Goal: Transaction & Acquisition: Purchase product/service

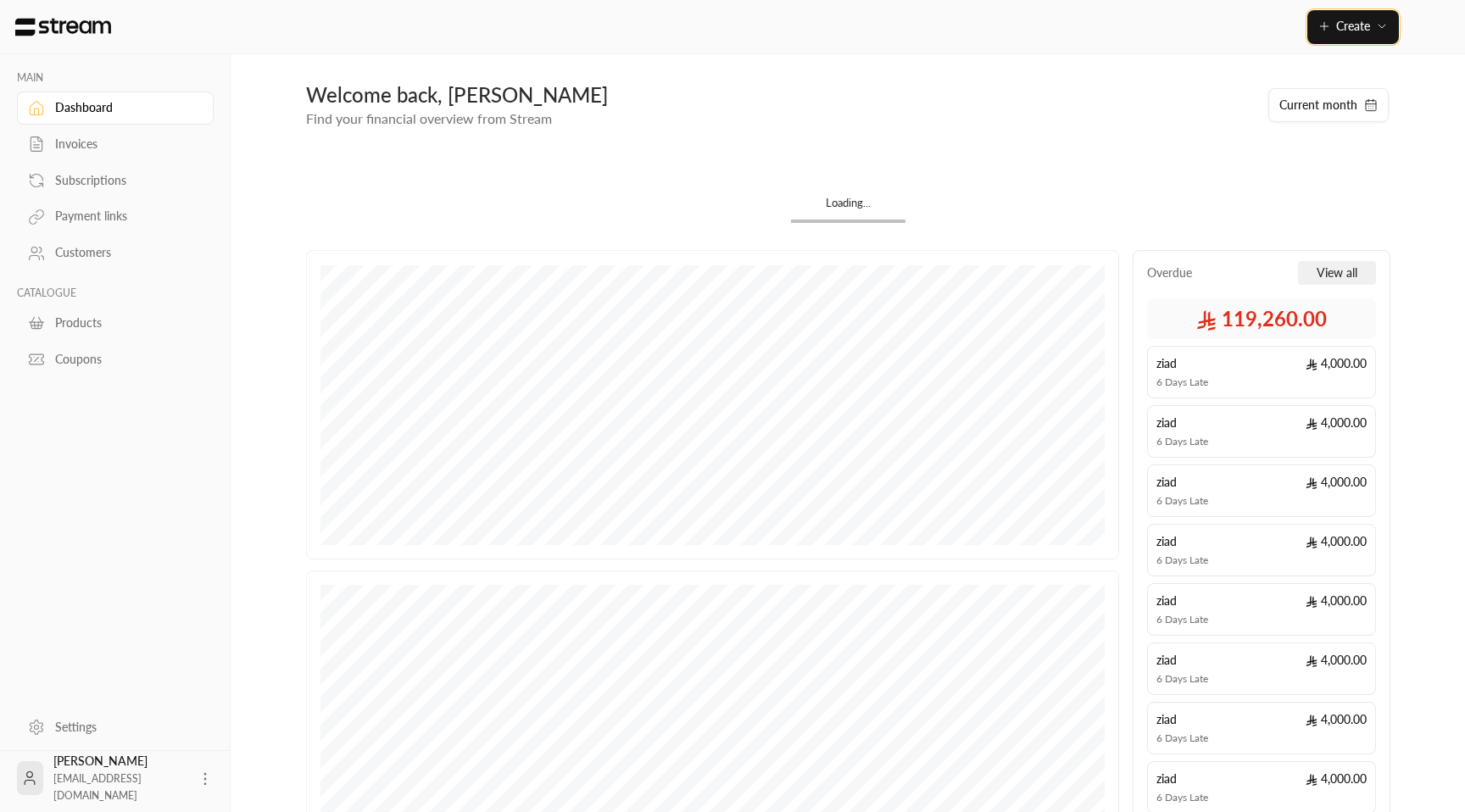
click at [1346, 27] on span "Create" at bounding box center [1353, 26] width 34 height 14
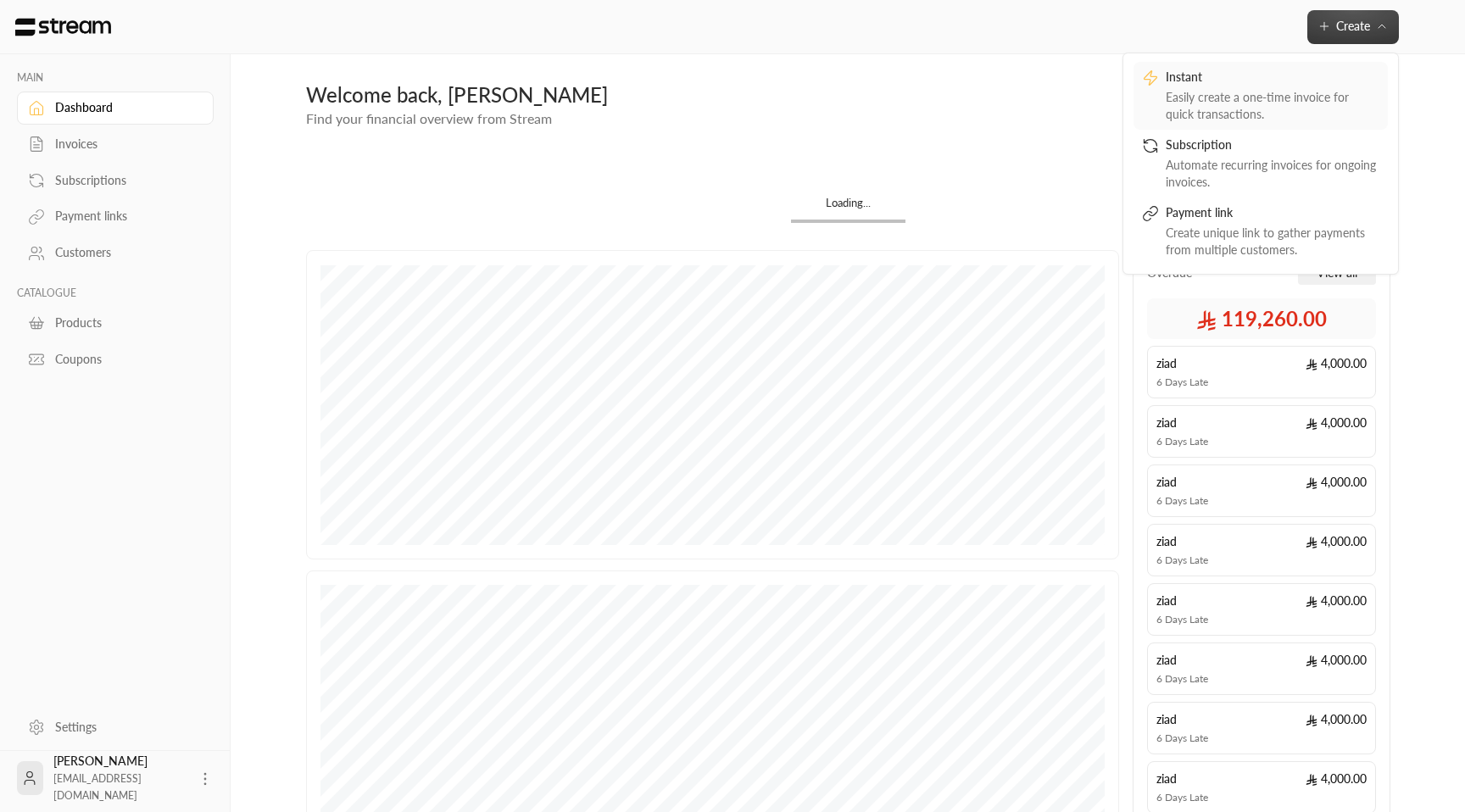
click at [1242, 94] on div "Easily create a one-time invoice for quick transactions." at bounding box center [1272, 106] width 214 height 34
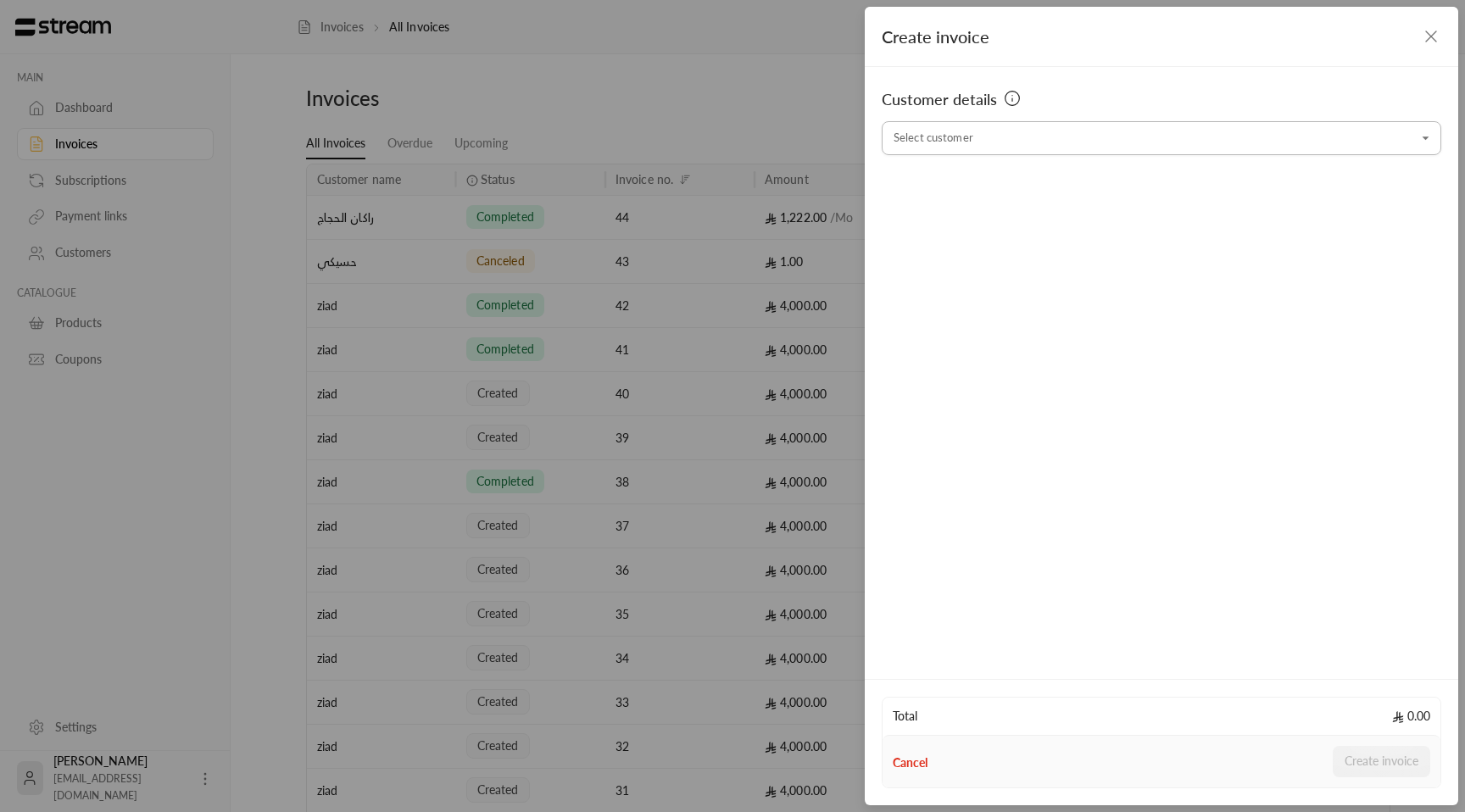
click at [1116, 135] on input "Select customer" at bounding box center [1161, 139] width 560 height 30
click at [993, 235] on div "usman staging [PHONE_NUMBER]" at bounding box center [1160, 229] width 518 height 18
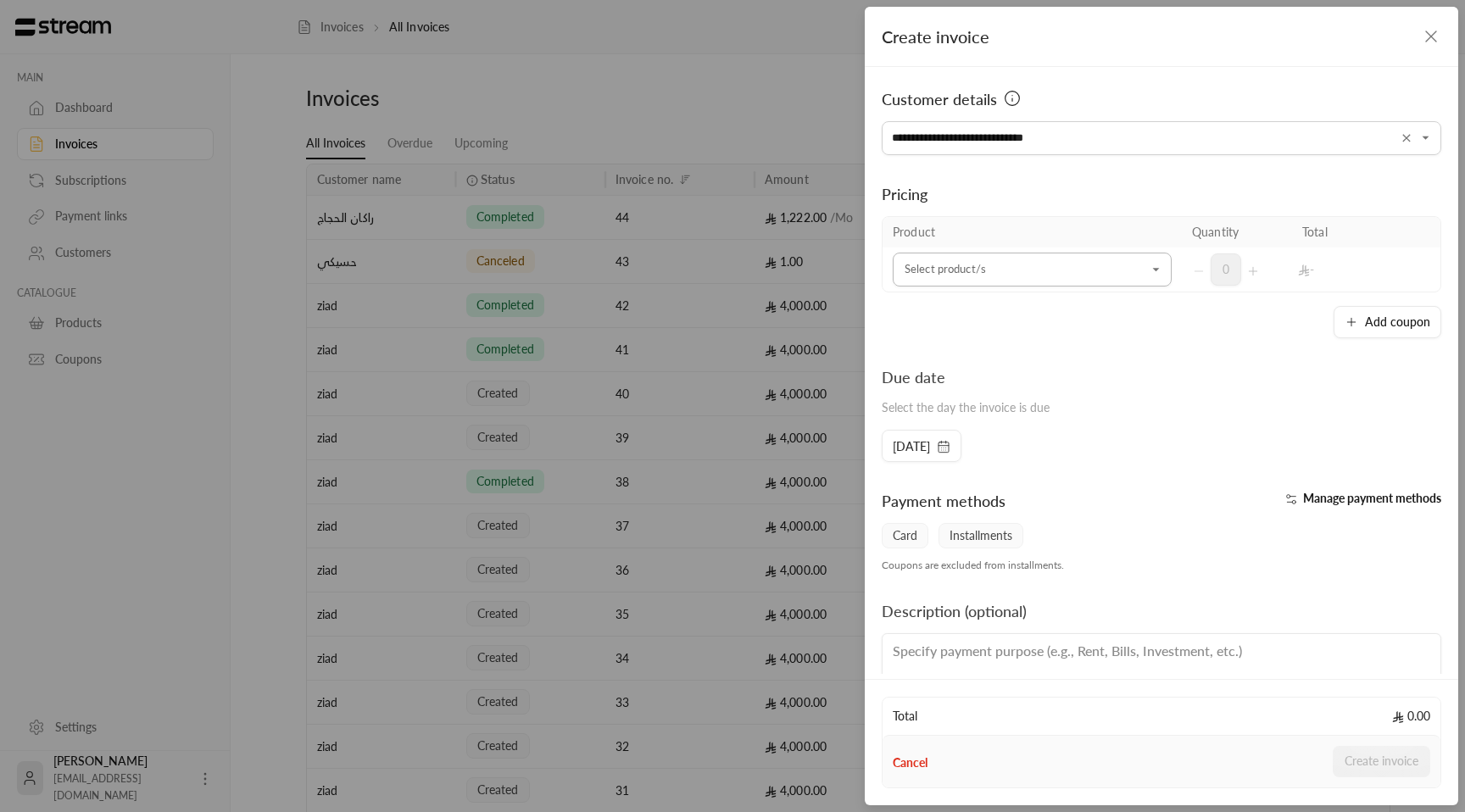
type input "**********"
click at [1008, 282] on input "Select customer" at bounding box center [1032, 270] width 279 height 30
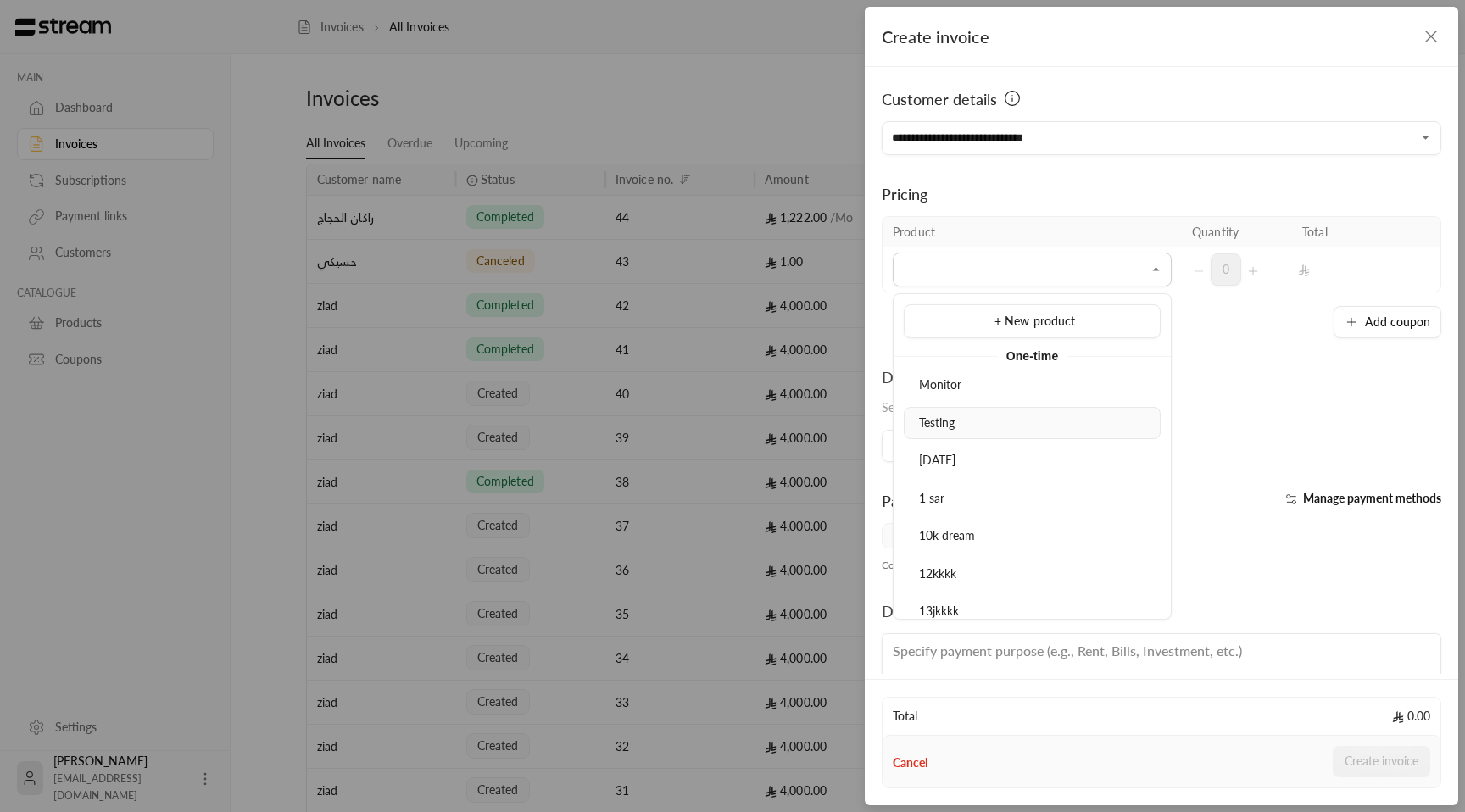
click at [955, 431] on div "Testing" at bounding box center [1032, 423] width 238 height 18
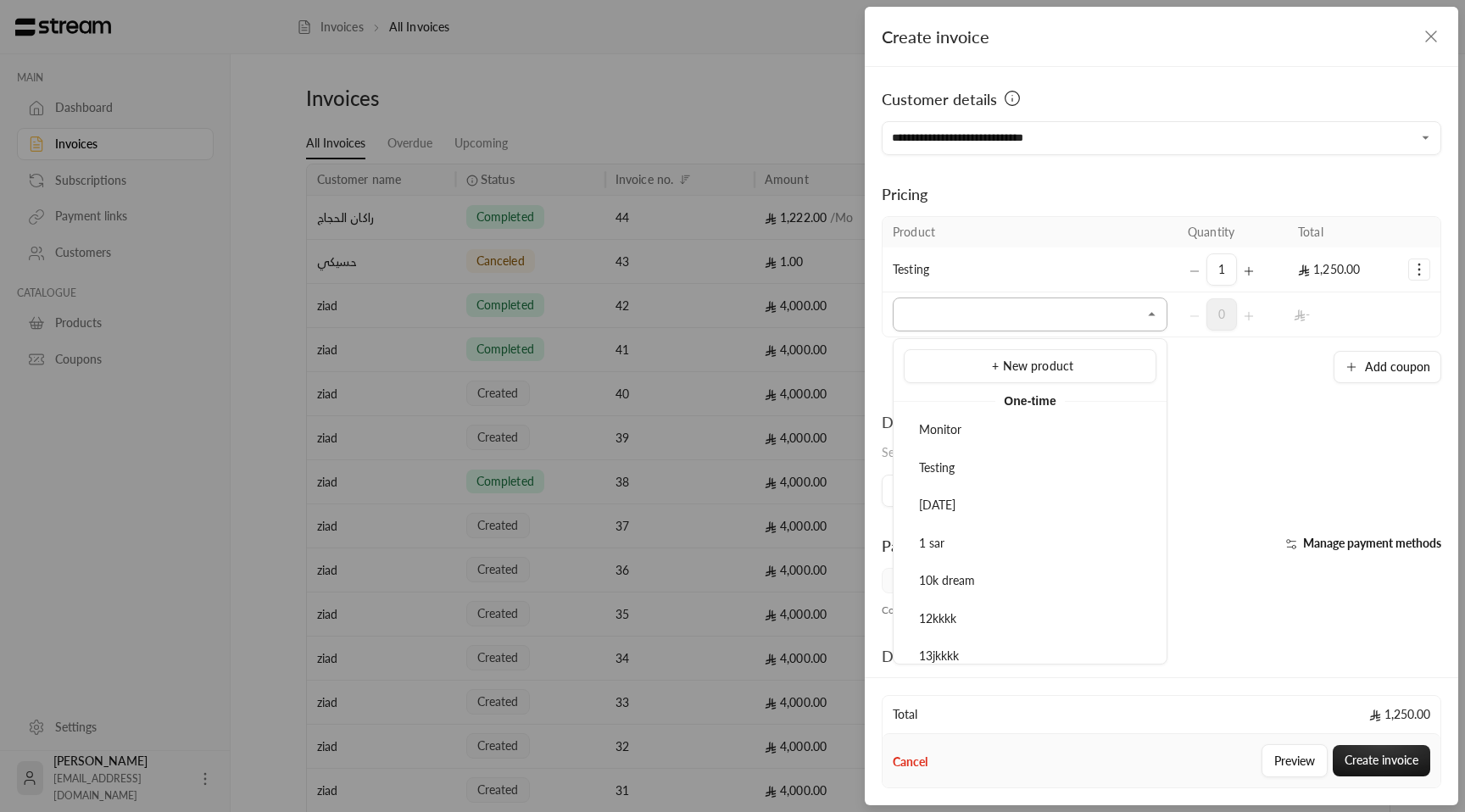
click at [1044, 306] on input "Select customer" at bounding box center [1030, 315] width 275 height 30
click at [1423, 262] on icon "Selected Products" at bounding box center [1418, 269] width 17 height 17
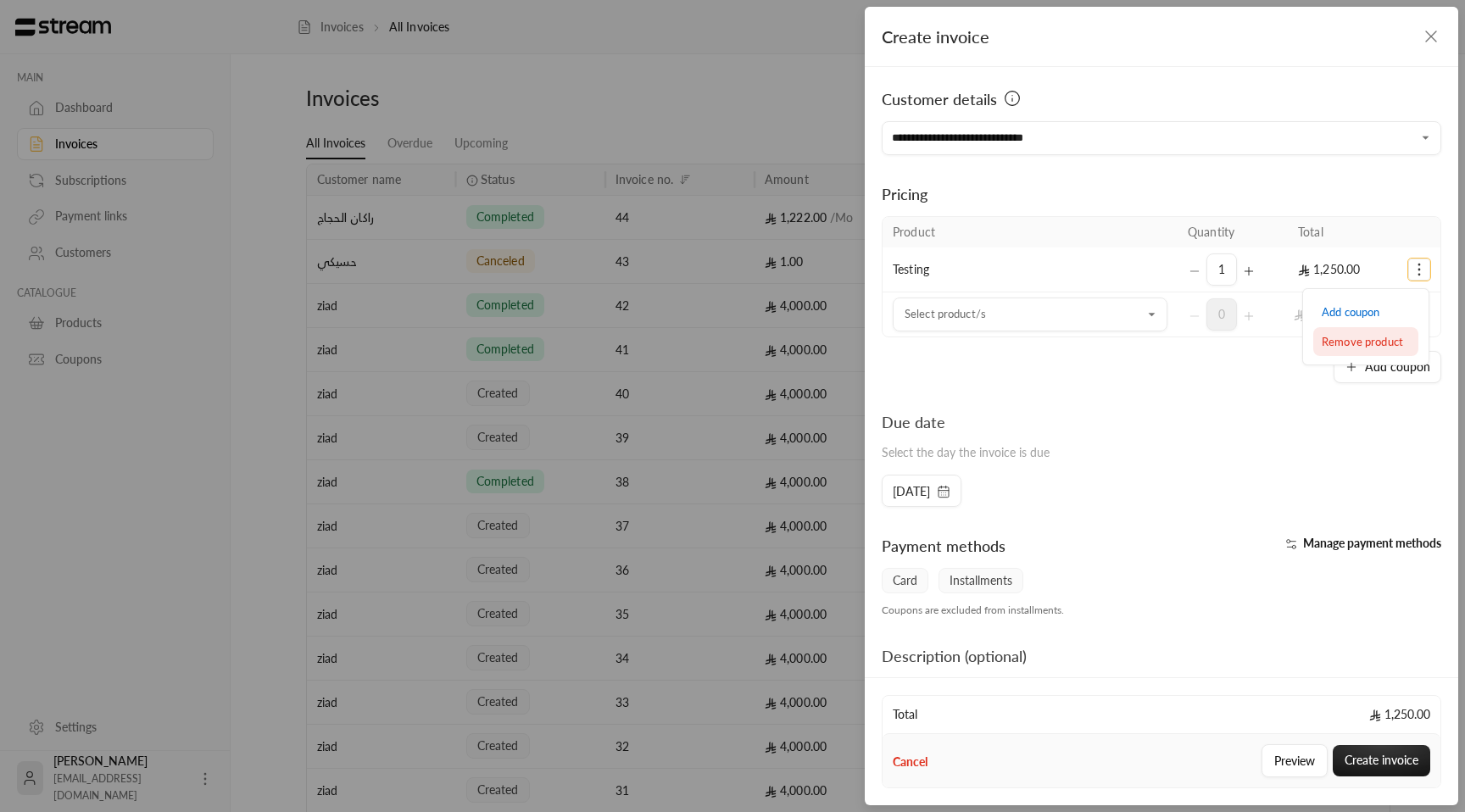
click at [1341, 342] on span "Remove product" at bounding box center [1362, 341] width 81 height 13
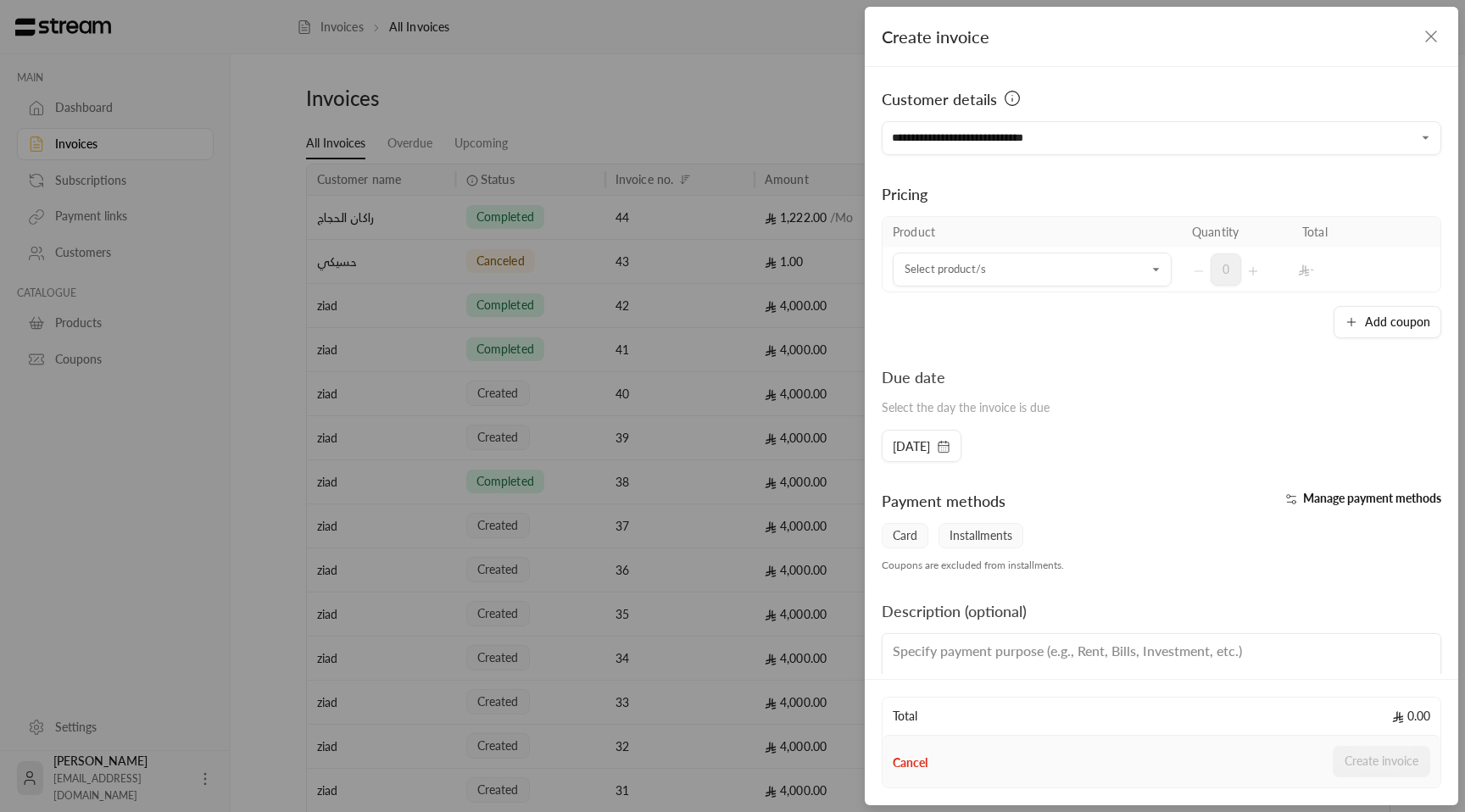
click at [1019, 287] on td "Select product/s Select product/s" at bounding box center [1031, 269] width 299 height 44
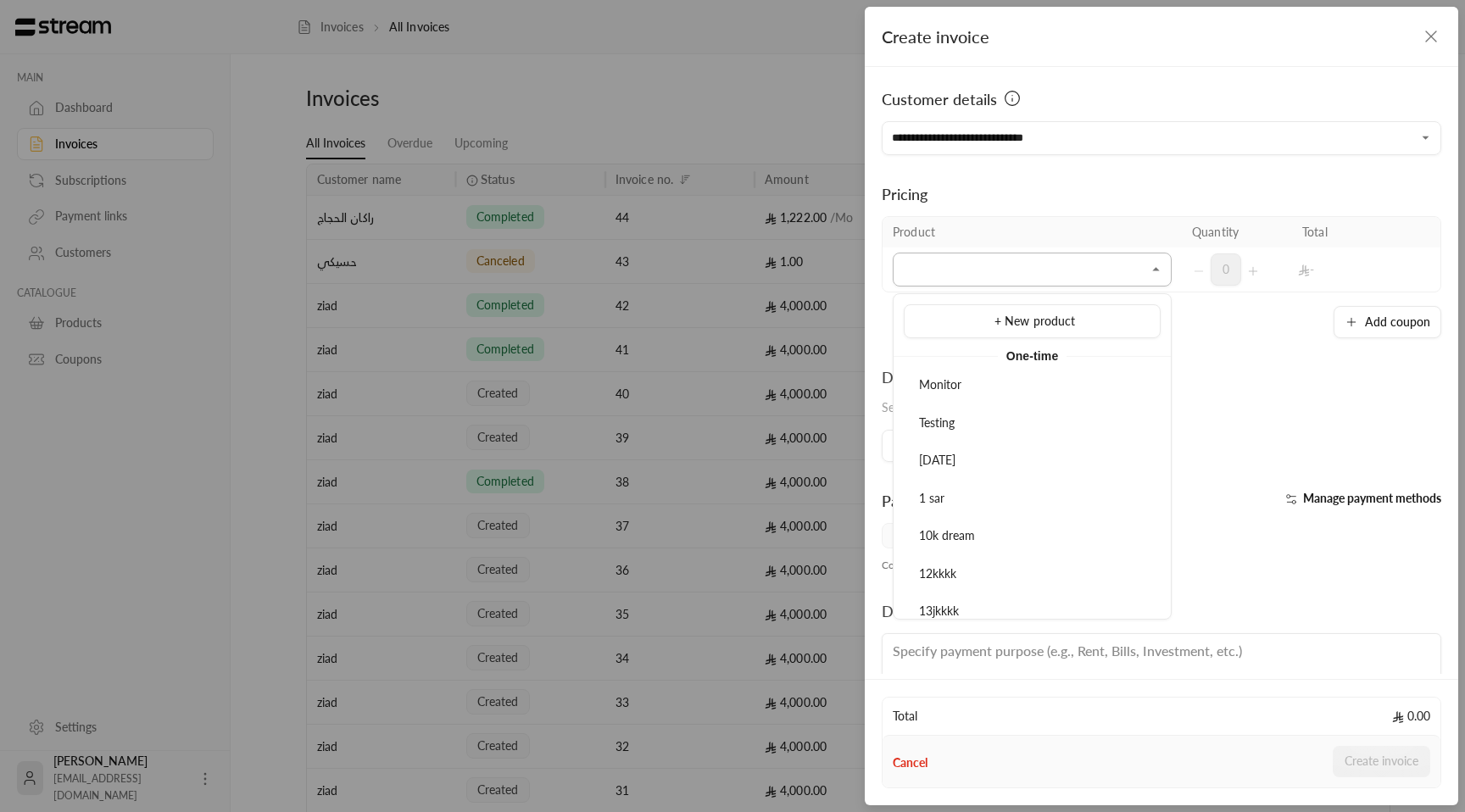
click at [1025, 282] on input "Select customer" at bounding box center [1032, 270] width 279 height 30
click at [975, 273] on input "Select customer" at bounding box center [1032, 270] width 279 height 30
click at [969, 496] on div "1 sar" at bounding box center [1032, 499] width 238 height 18
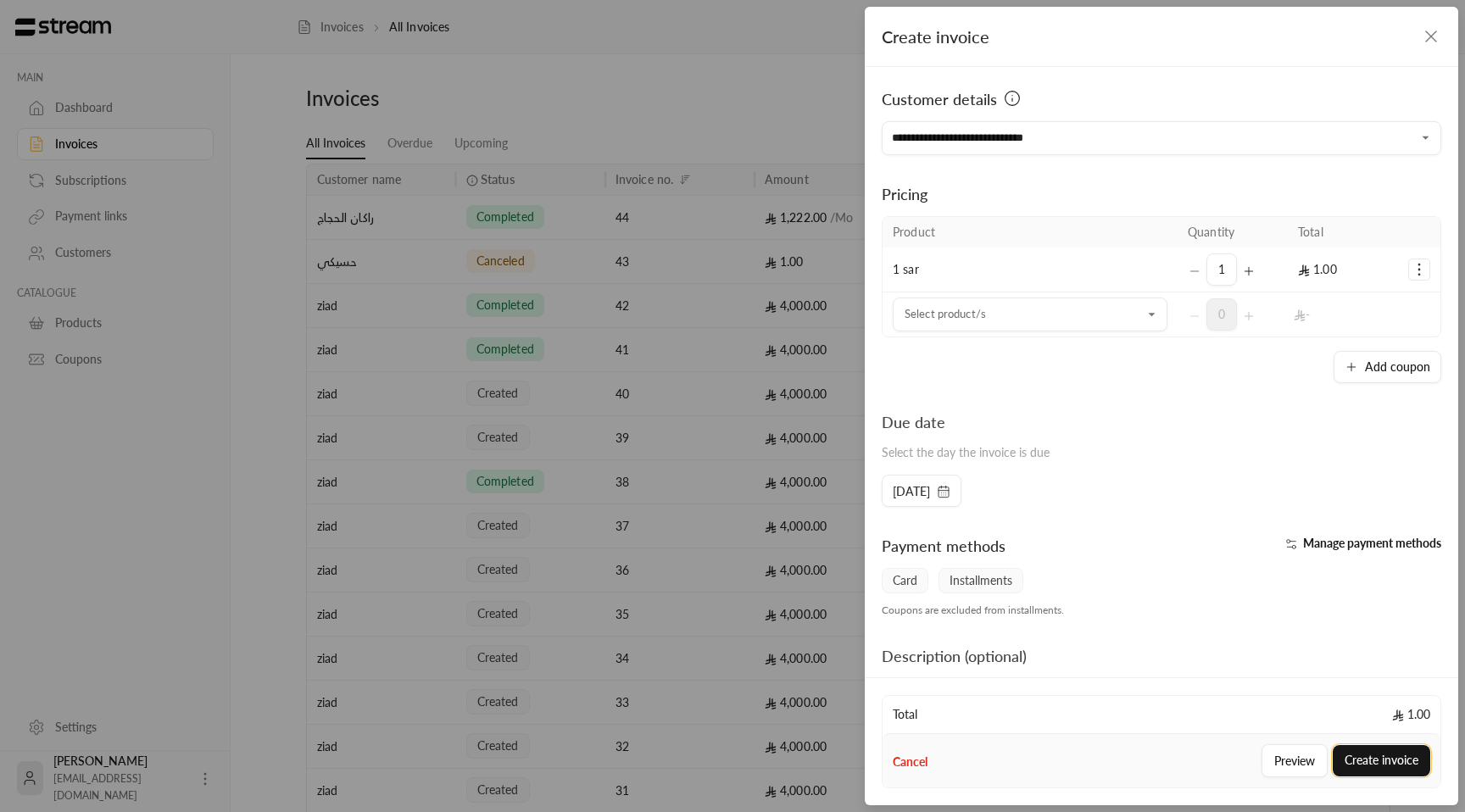
click at [1397, 768] on button "Create invoice" at bounding box center [1381, 761] width 97 height 32
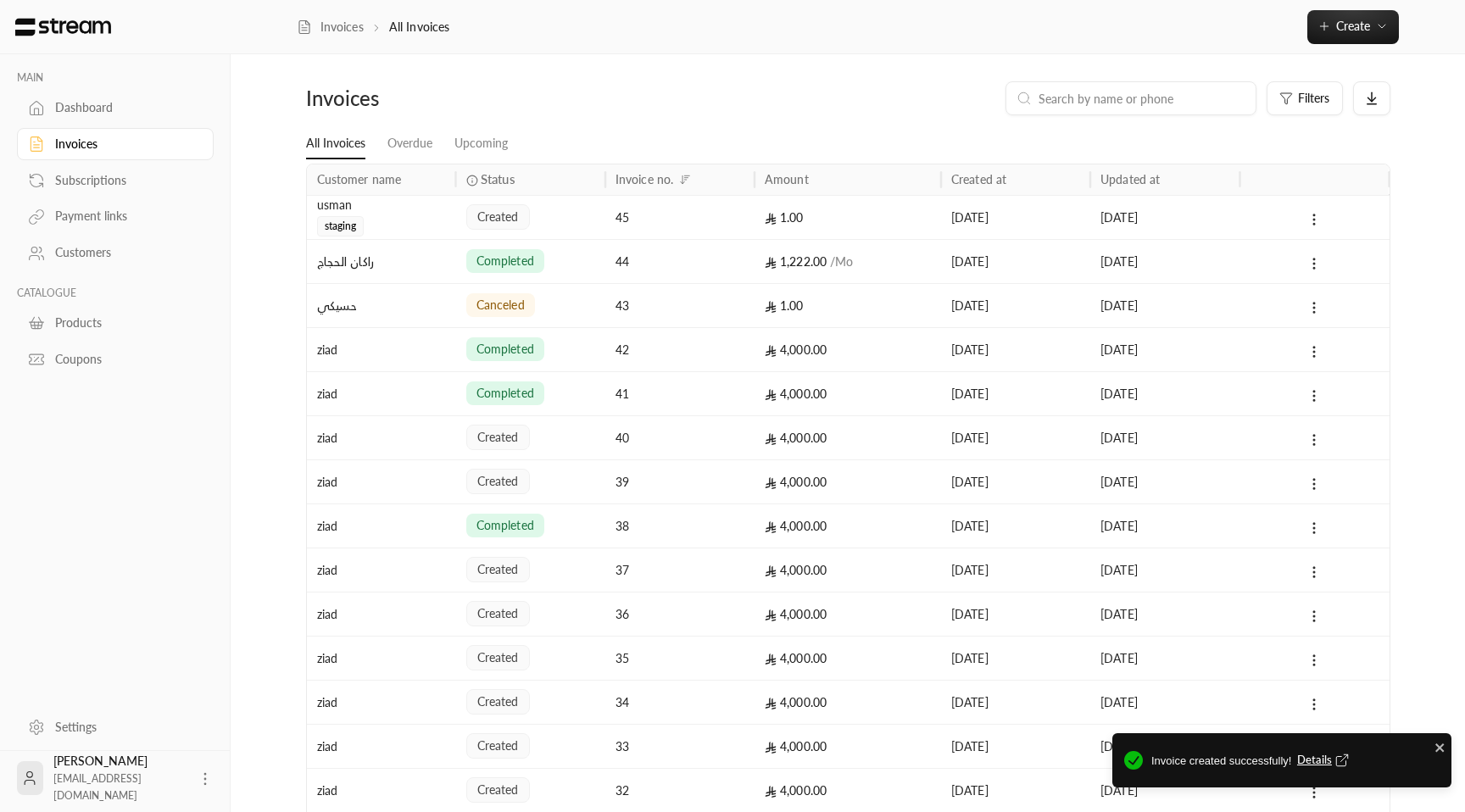
click at [576, 206] on div "created" at bounding box center [531, 217] width 129 height 43
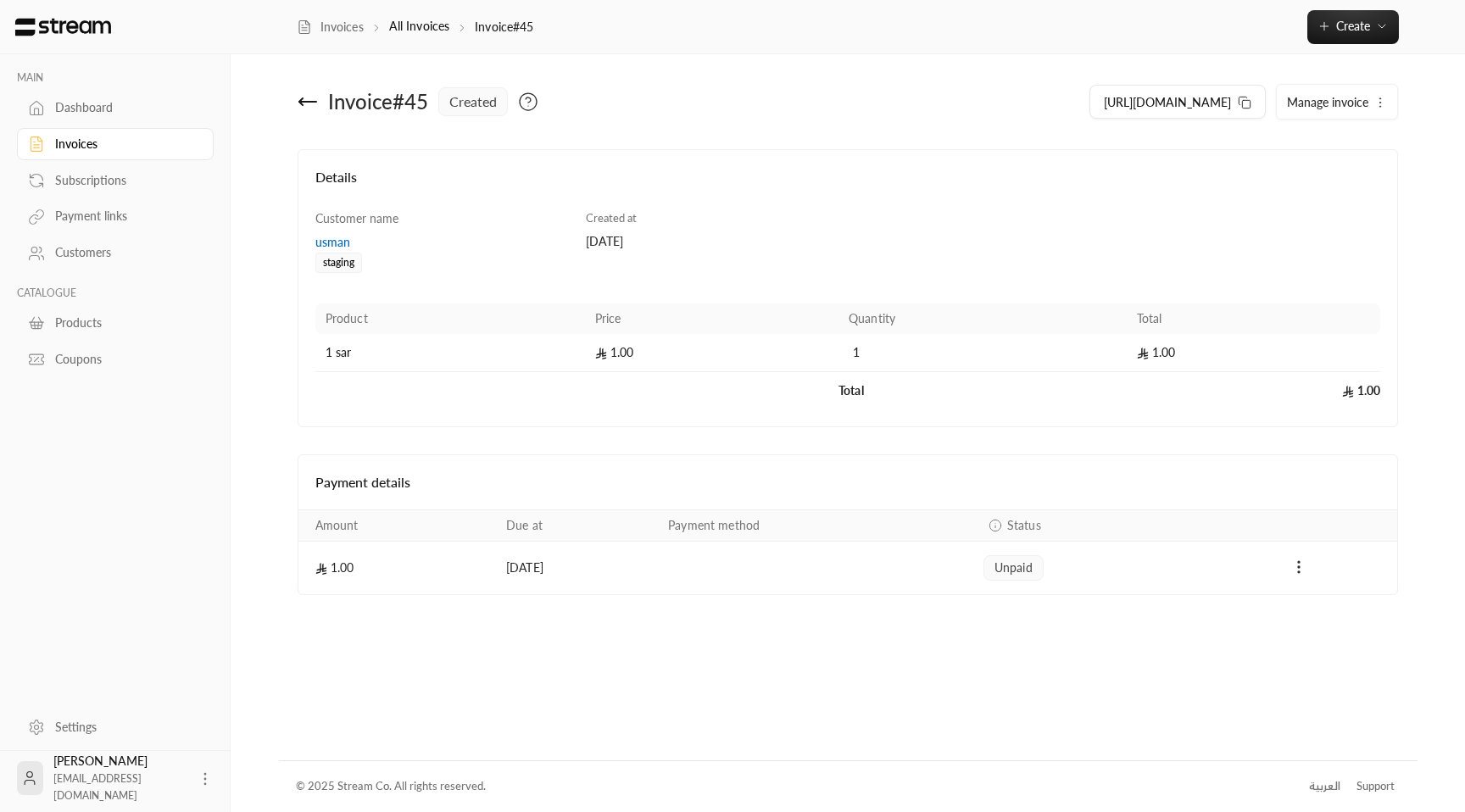
click at [340, 244] on div "usman" at bounding box center [442, 242] width 254 height 17
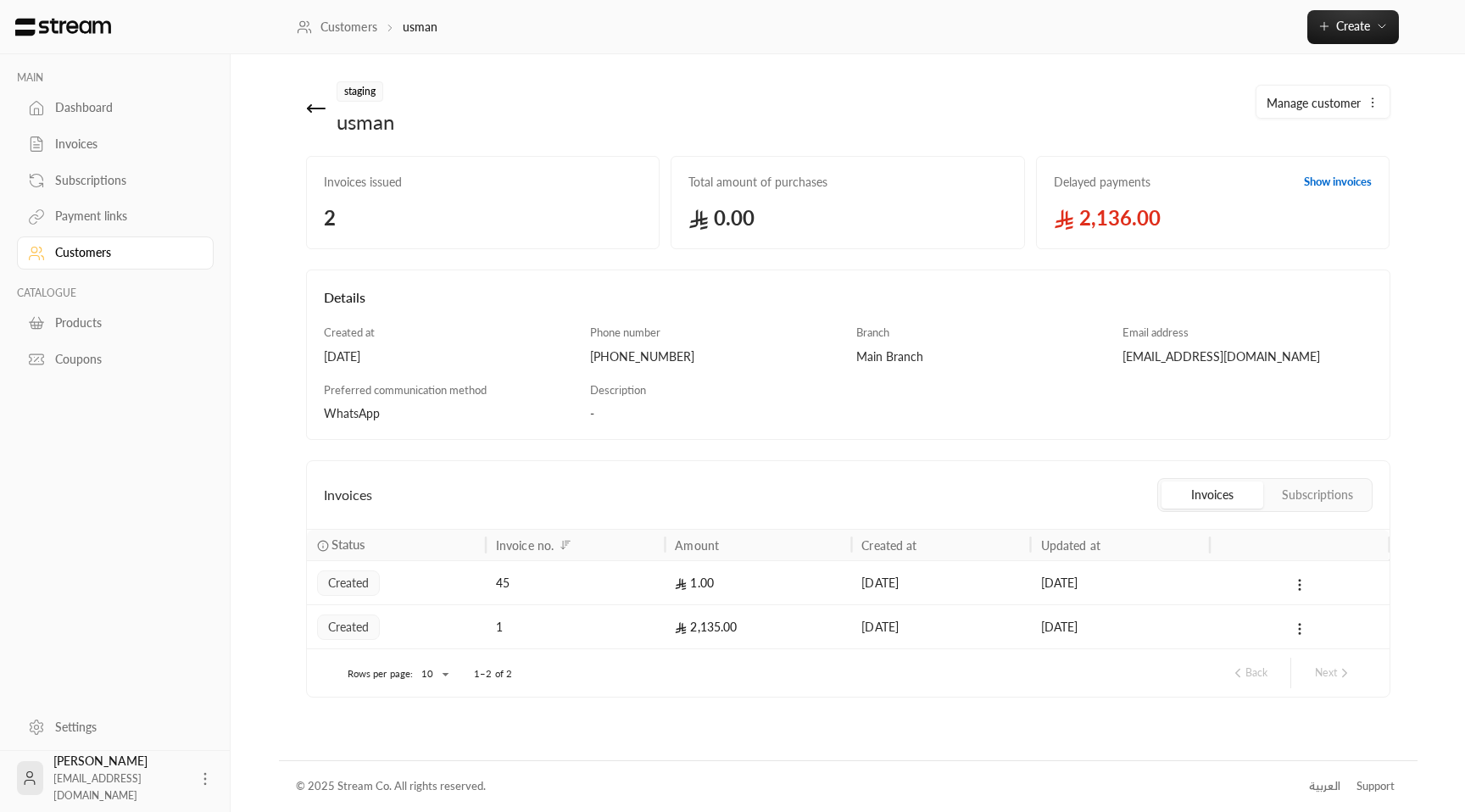
click at [1352, 105] on span "Manage customer" at bounding box center [1313, 103] width 94 height 18
click at [1303, 159] on link "Edit" at bounding box center [1319, 153] width 105 height 31
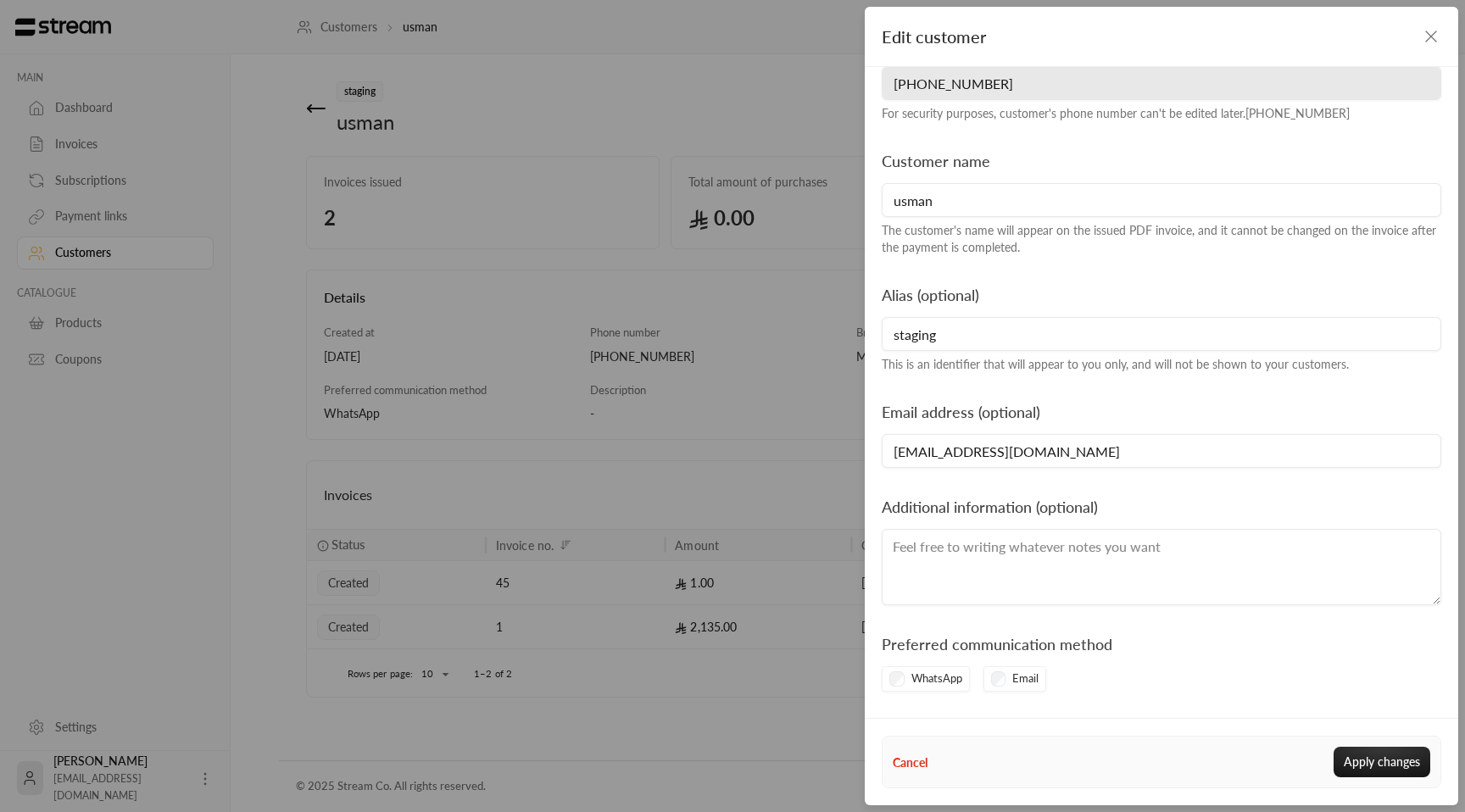
scroll to position [55, 0]
click at [802, 357] on div "Edit customer Phone number [PHONE_NUMBER] For security purposes, customer's pho…" at bounding box center [732, 406] width 1465 height 812
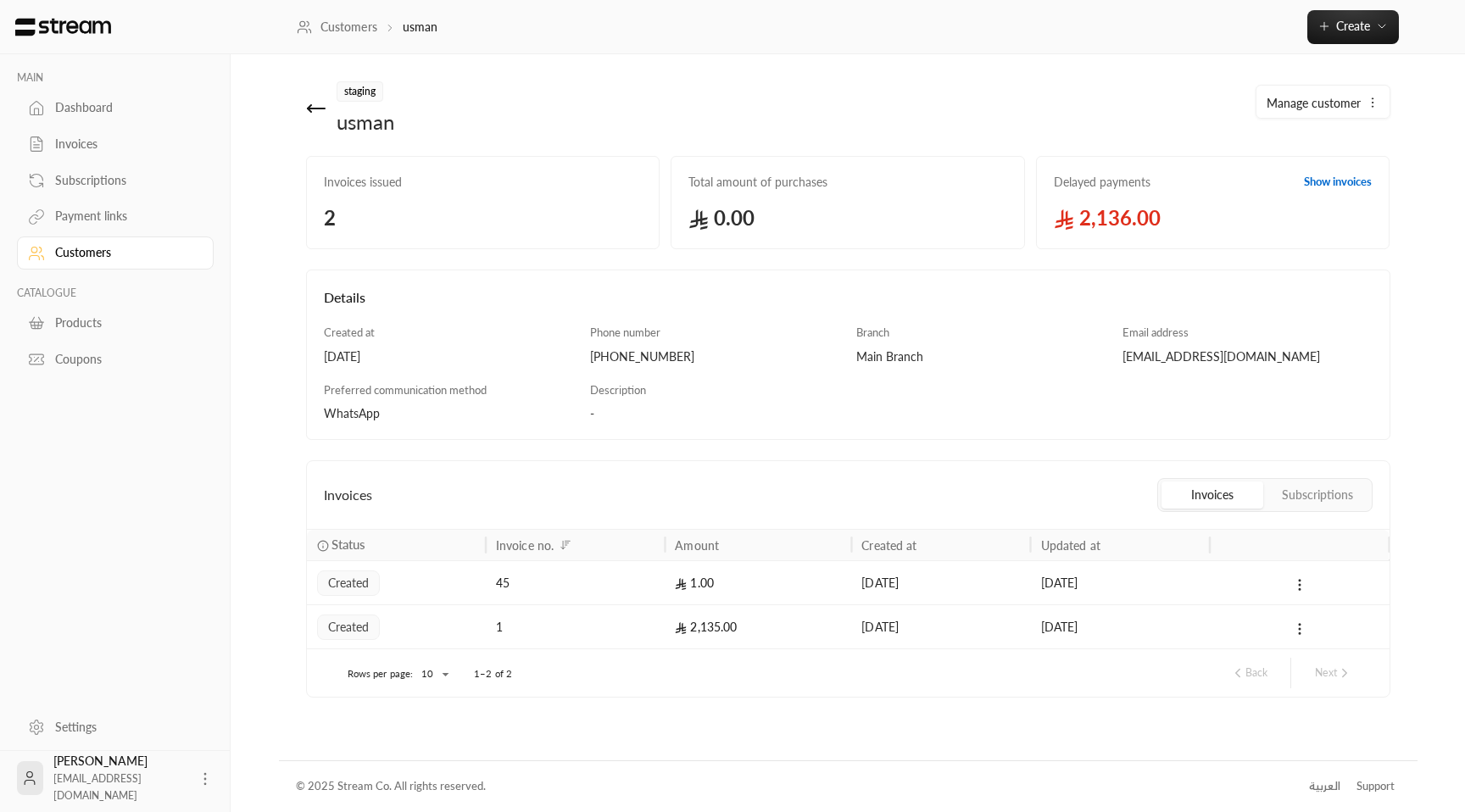
click at [97, 130] on div "Invoices" at bounding box center [115, 142] width 197 height 36
click at [90, 155] on link "Invoices" at bounding box center [115, 144] width 197 height 33
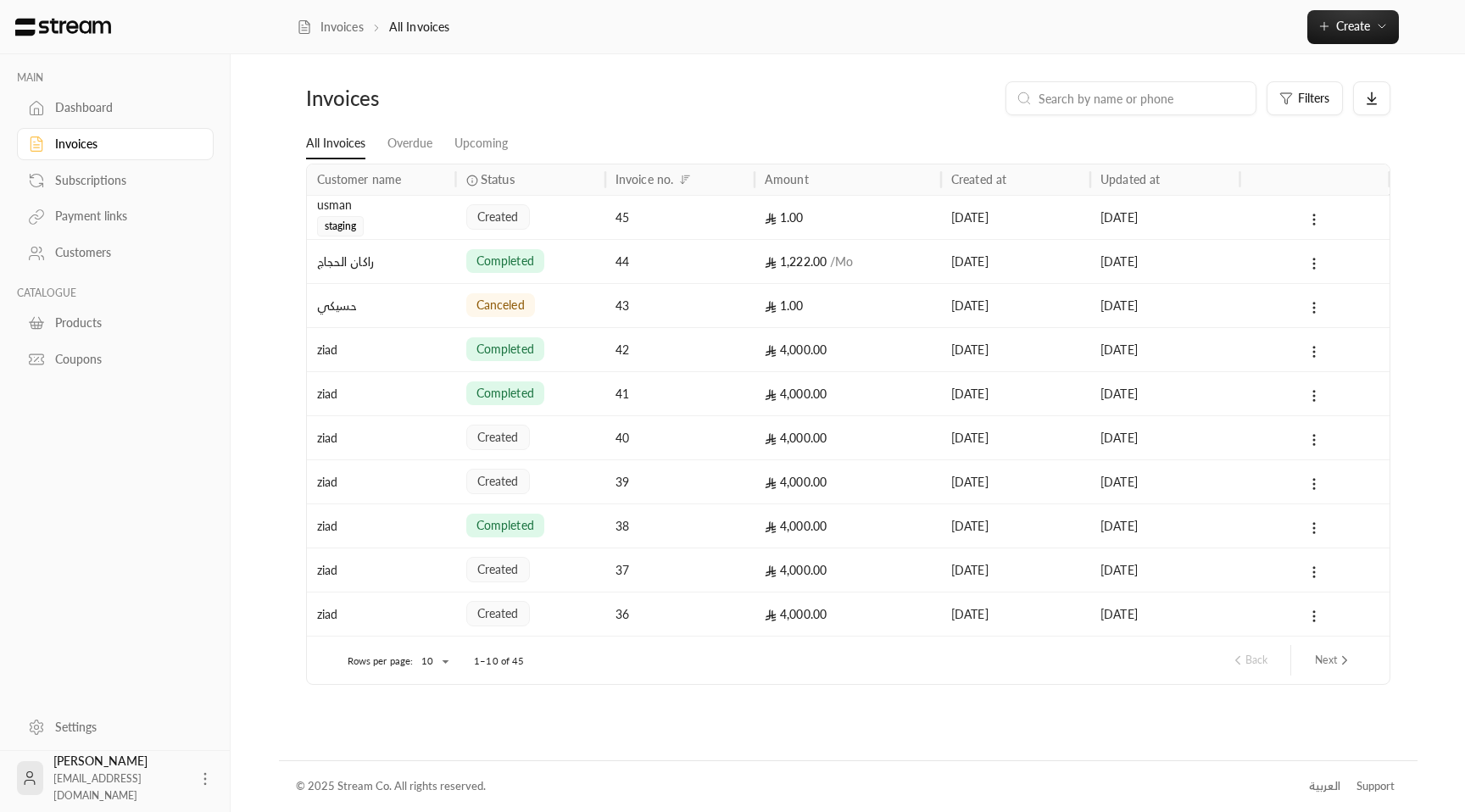
click at [125, 179] on div "Subscriptions" at bounding box center [124, 180] width 138 height 17
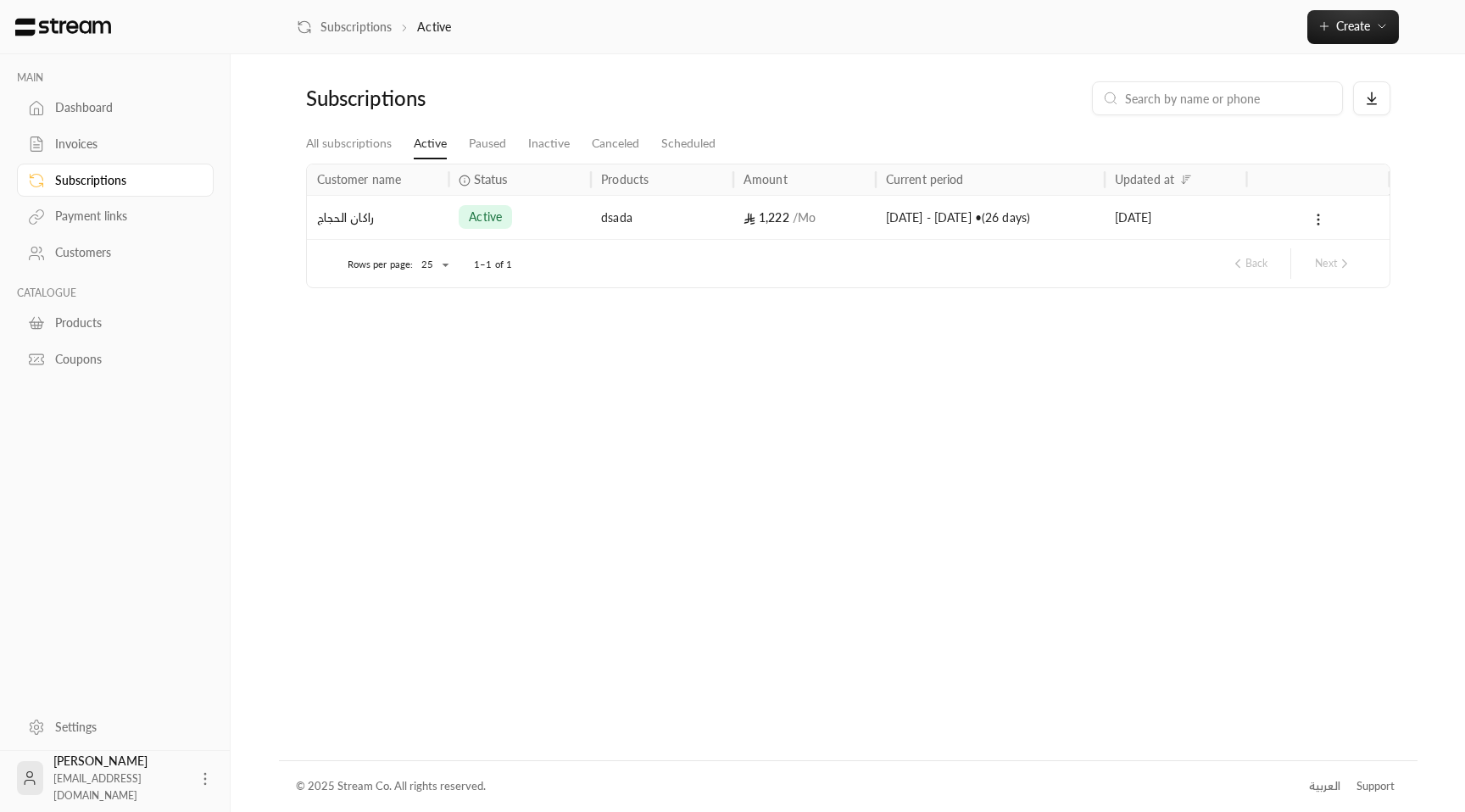
click at [92, 104] on div "Dashboard" at bounding box center [124, 107] width 138 height 17
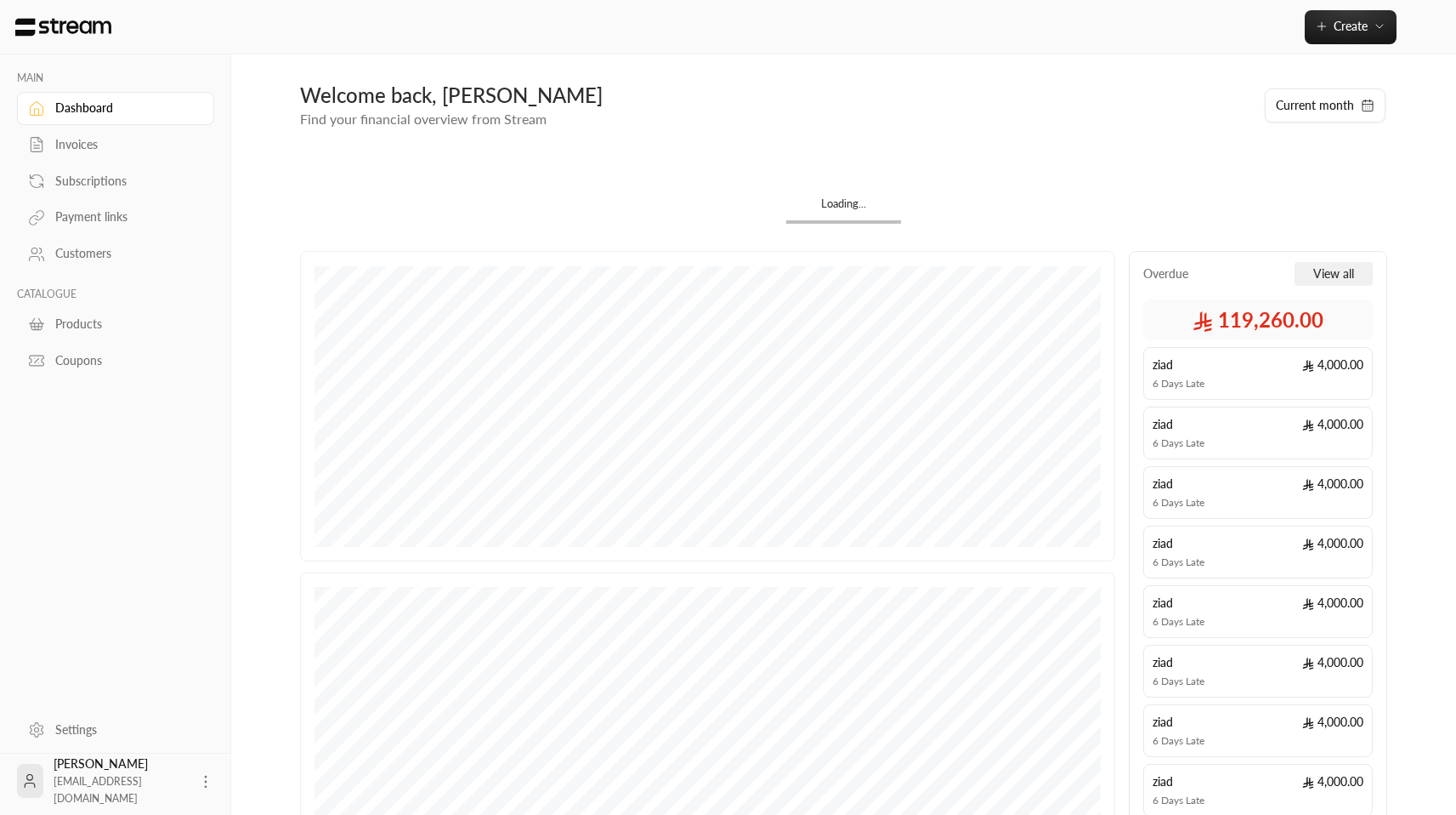
click at [120, 190] on div "Subscriptions" at bounding box center [124, 181] width 138 height 17
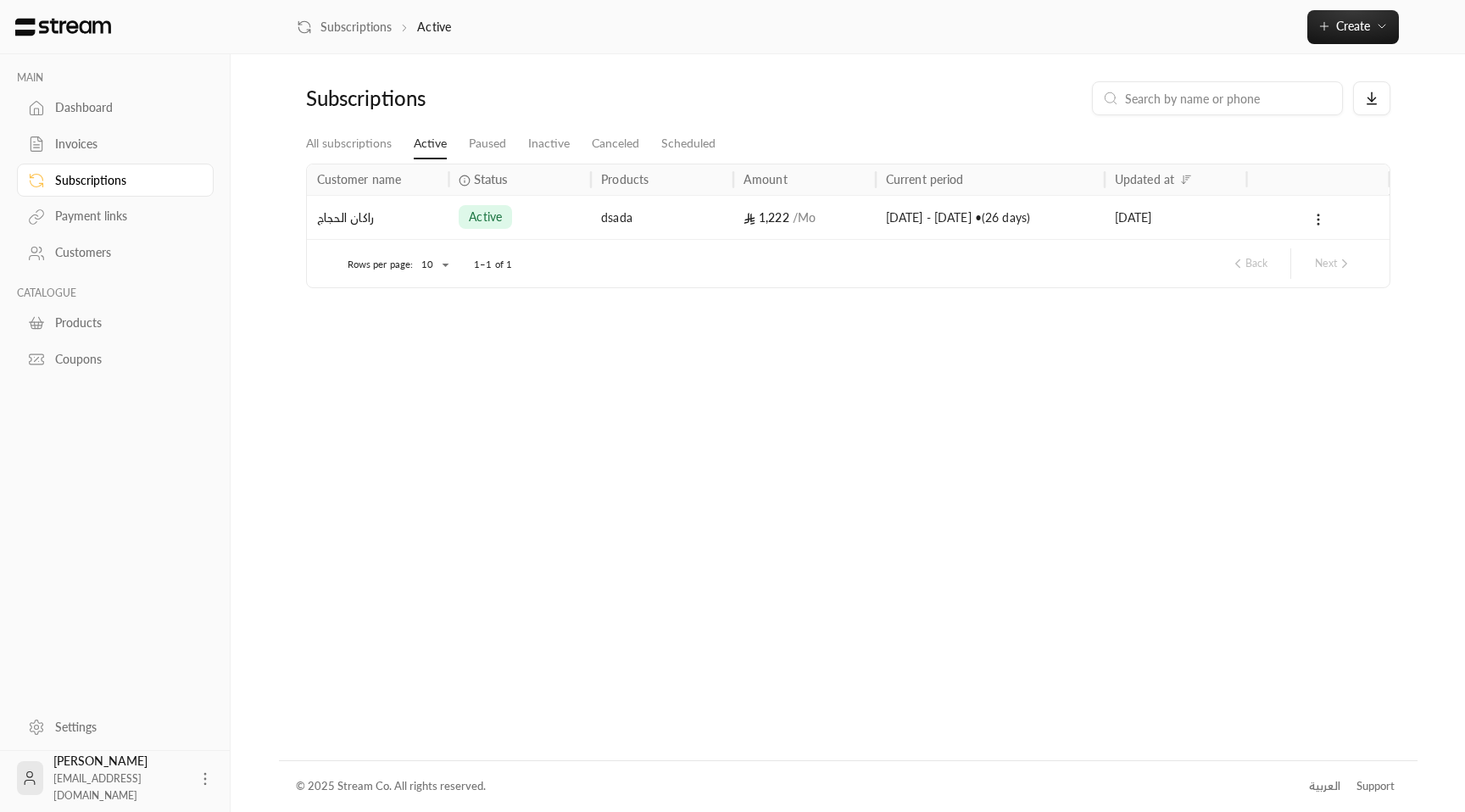
click at [101, 150] on div "Invoices" at bounding box center [124, 144] width 138 height 17
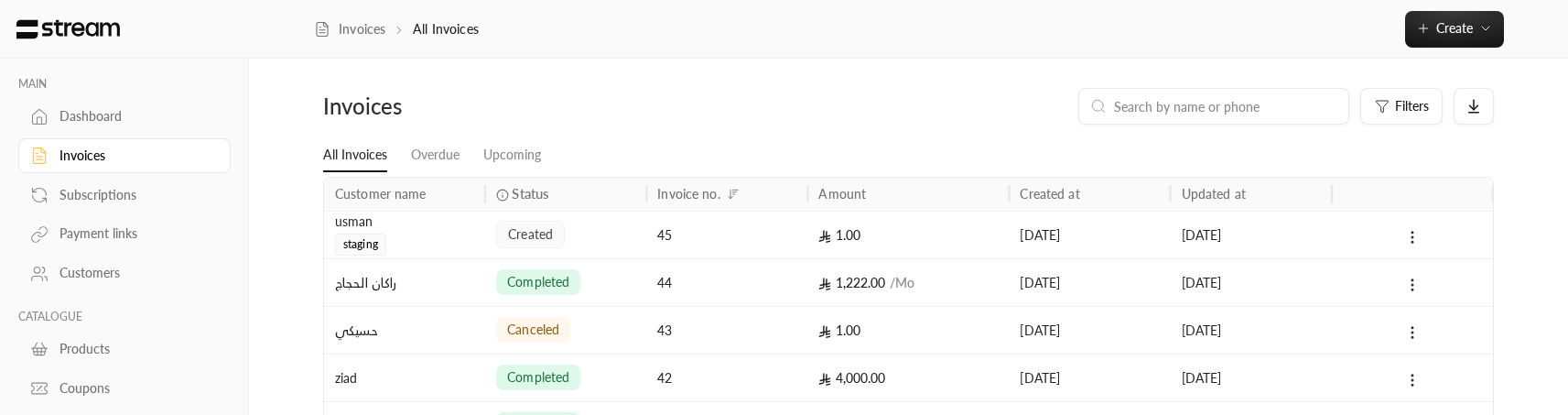
click at [85, 154] on div "Invoices" at bounding box center [134, 156] width 149 height 18
click at [576, 238] on div "created" at bounding box center [566, 235] width 139 height 47
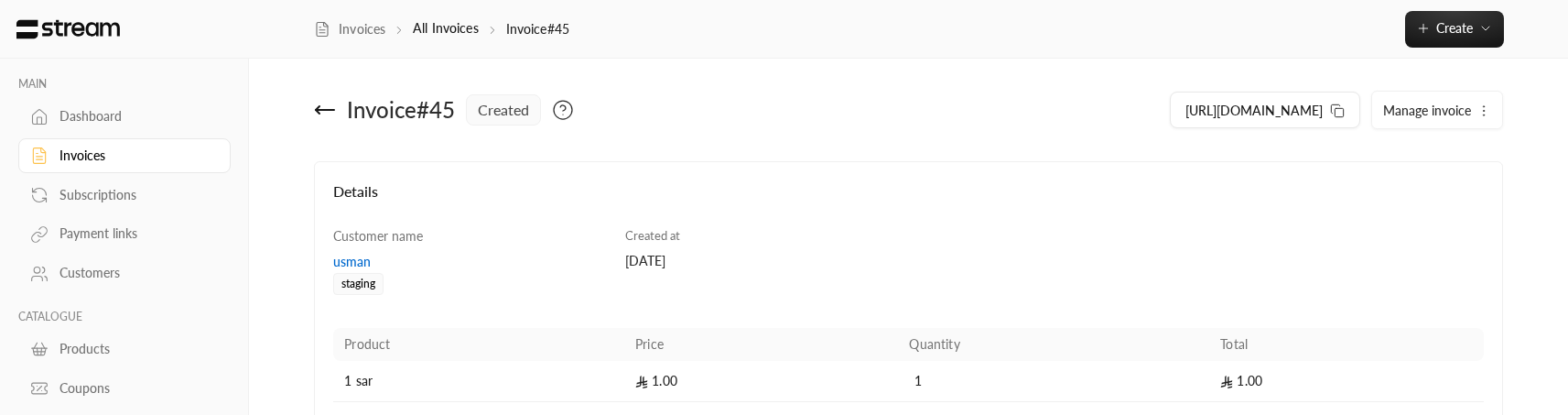
click at [106, 210] on link "Subscriptions" at bounding box center [124, 194] width 213 height 35
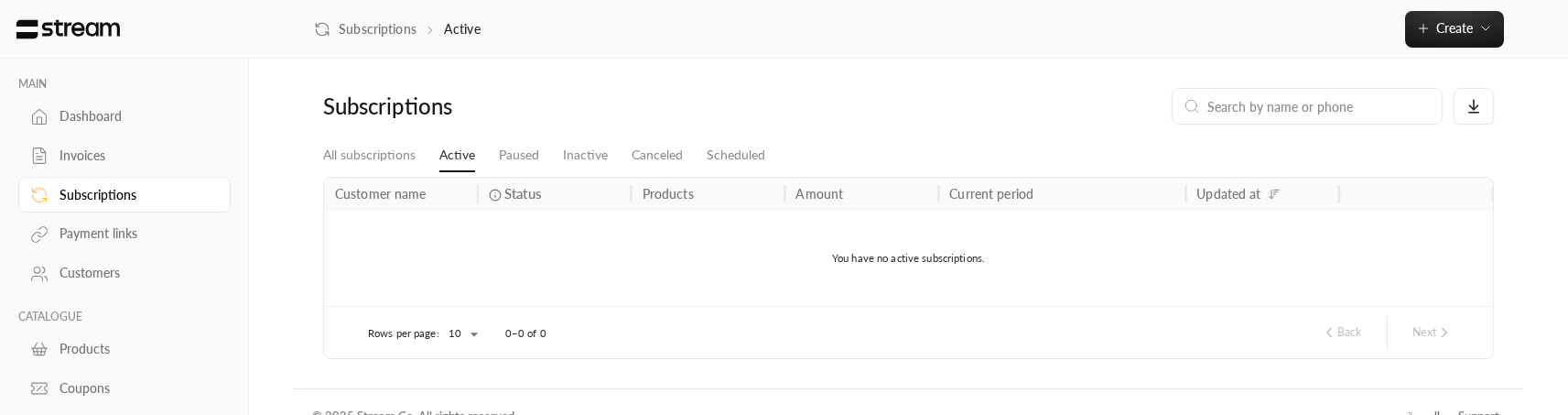
click at [92, 159] on div "Invoices" at bounding box center [134, 156] width 149 height 18
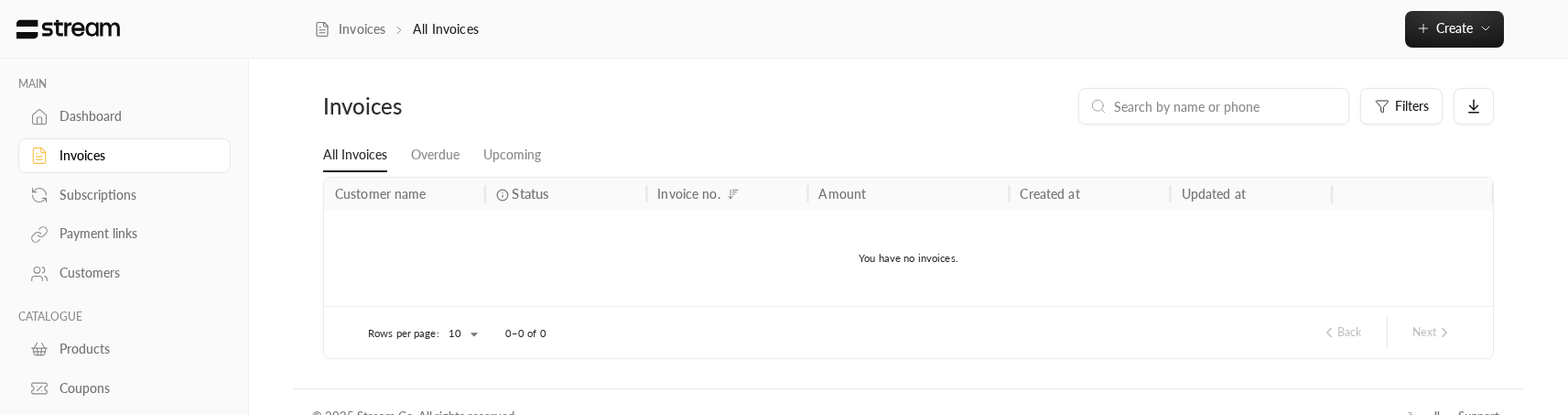
click at [93, 160] on div "Invoices" at bounding box center [134, 156] width 149 height 18
